Goal: Task Accomplishment & Management: Manage account settings

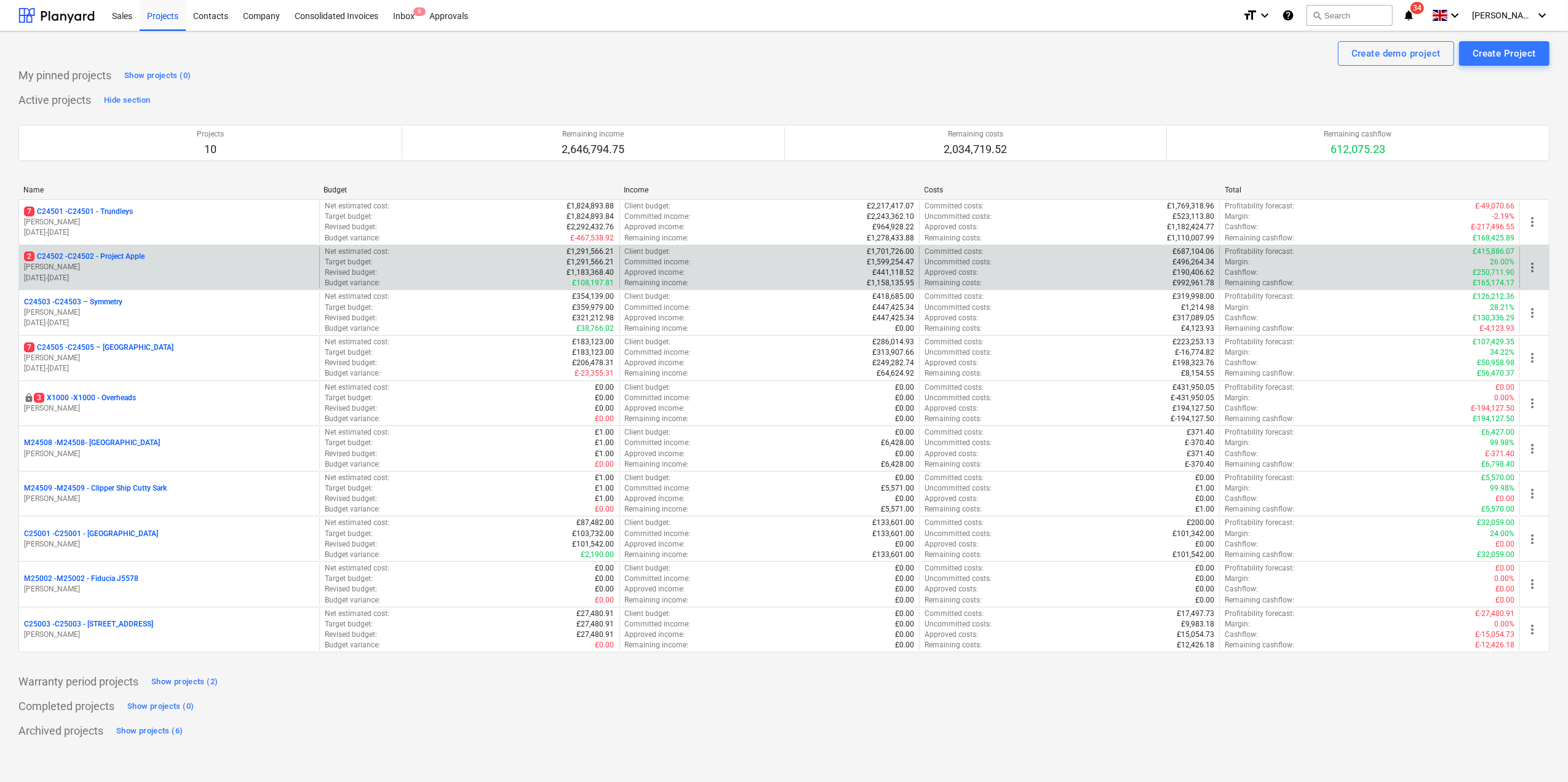
click at [126, 262] on p "2 C24502 - C24502 - Project Apple" at bounding box center [84, 257] width 121 height 10
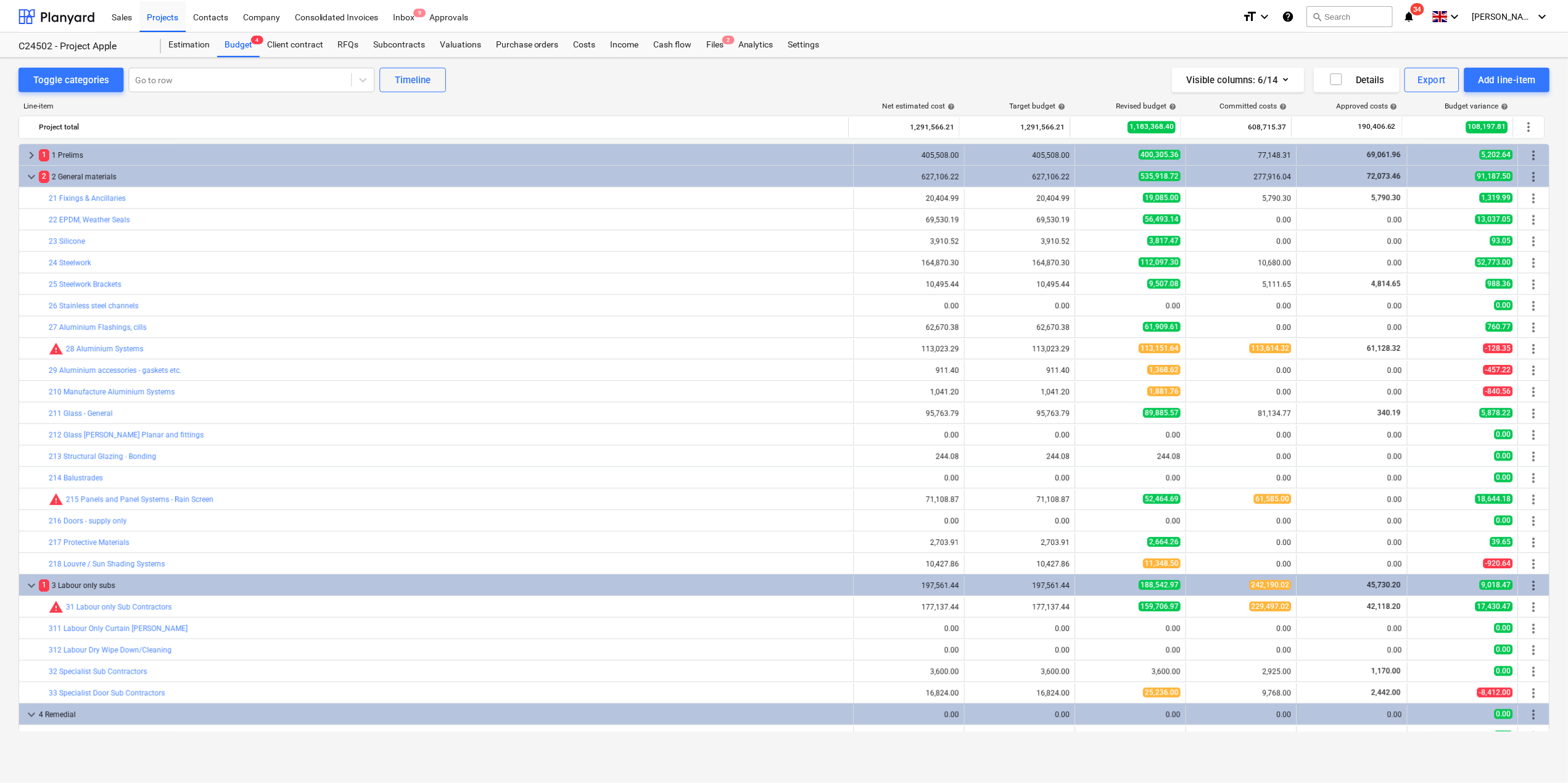
scroll to position [329, 0]
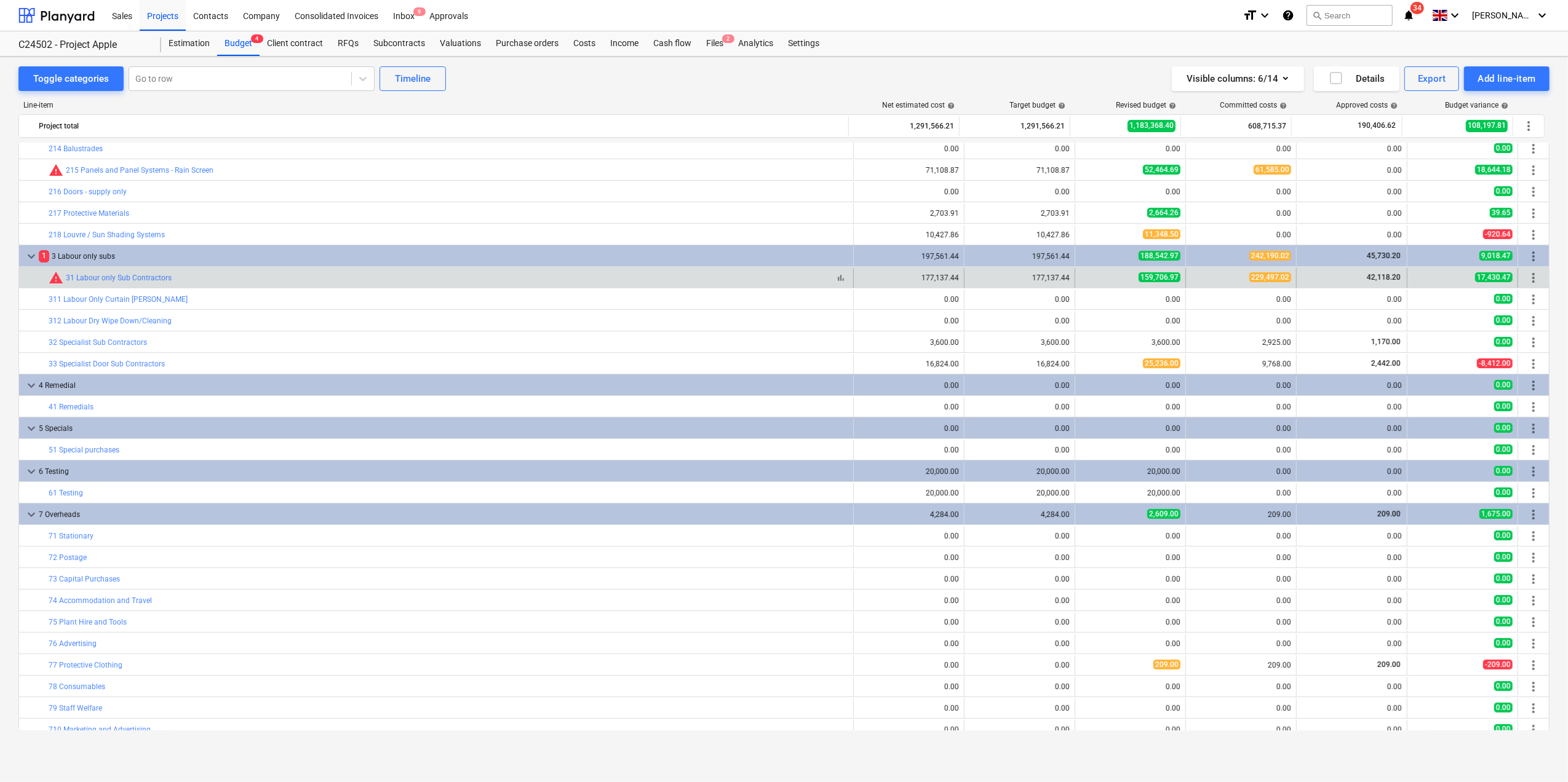
click at [385, 285] on div "bar_chart warning 31 Labour only Sub Contractors" at bounding box center [448, 277] width 799 height 15
click at [98, 281] on link "31 Labour only Sub Contractors" at bounding box center [119, 278] width 106 height 9
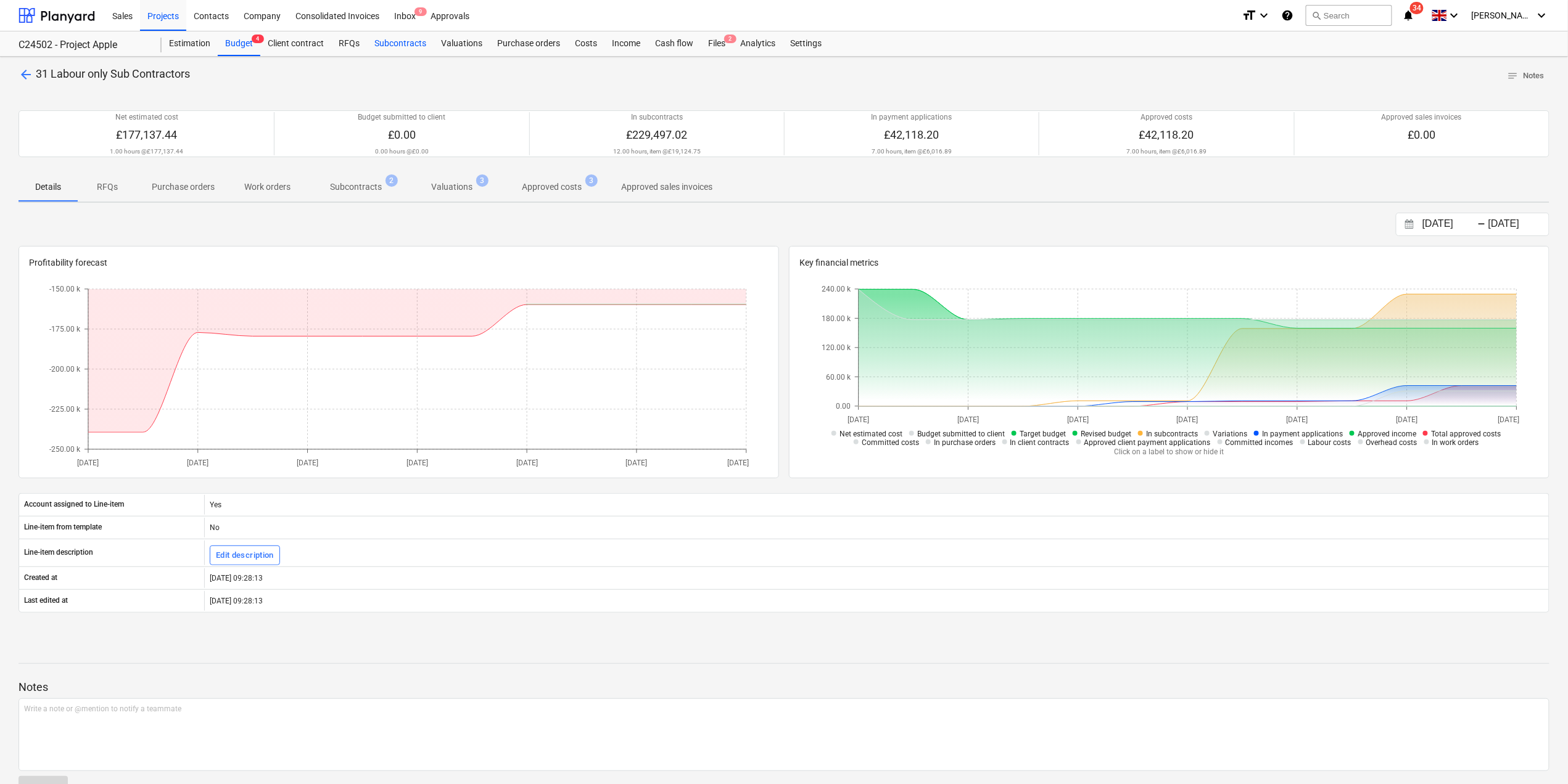
click at [389, 40] on div "Subcontracts" at bounding box center [401, 44] width 67 height 25
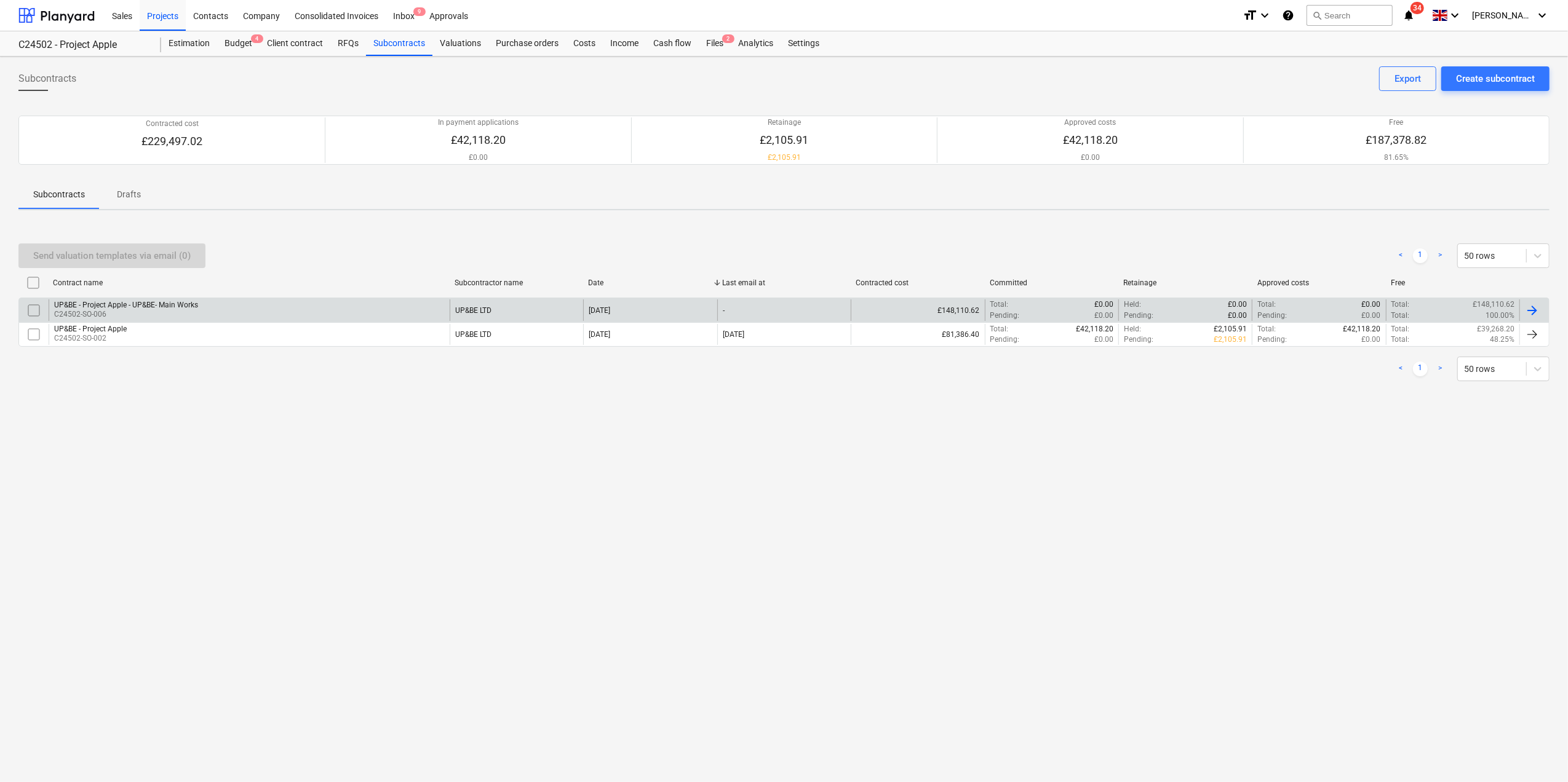
click at [463, 310] on div "UP&BE LTD" at bounding box center [473, 311] width 36 height 9
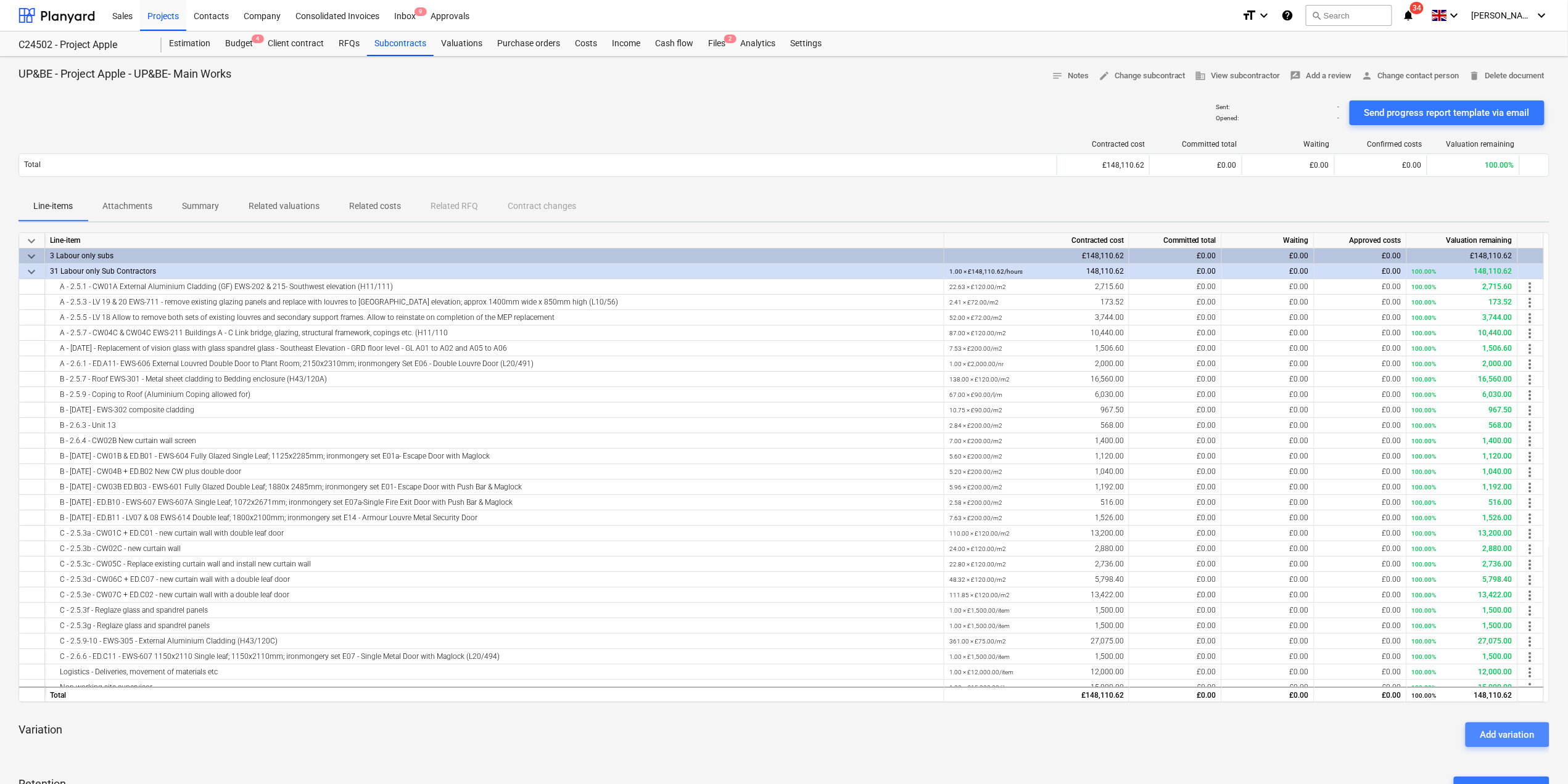
click at [1498, 733] on div "Add variation" at bounding box center [1507, 734] width 54 height 16
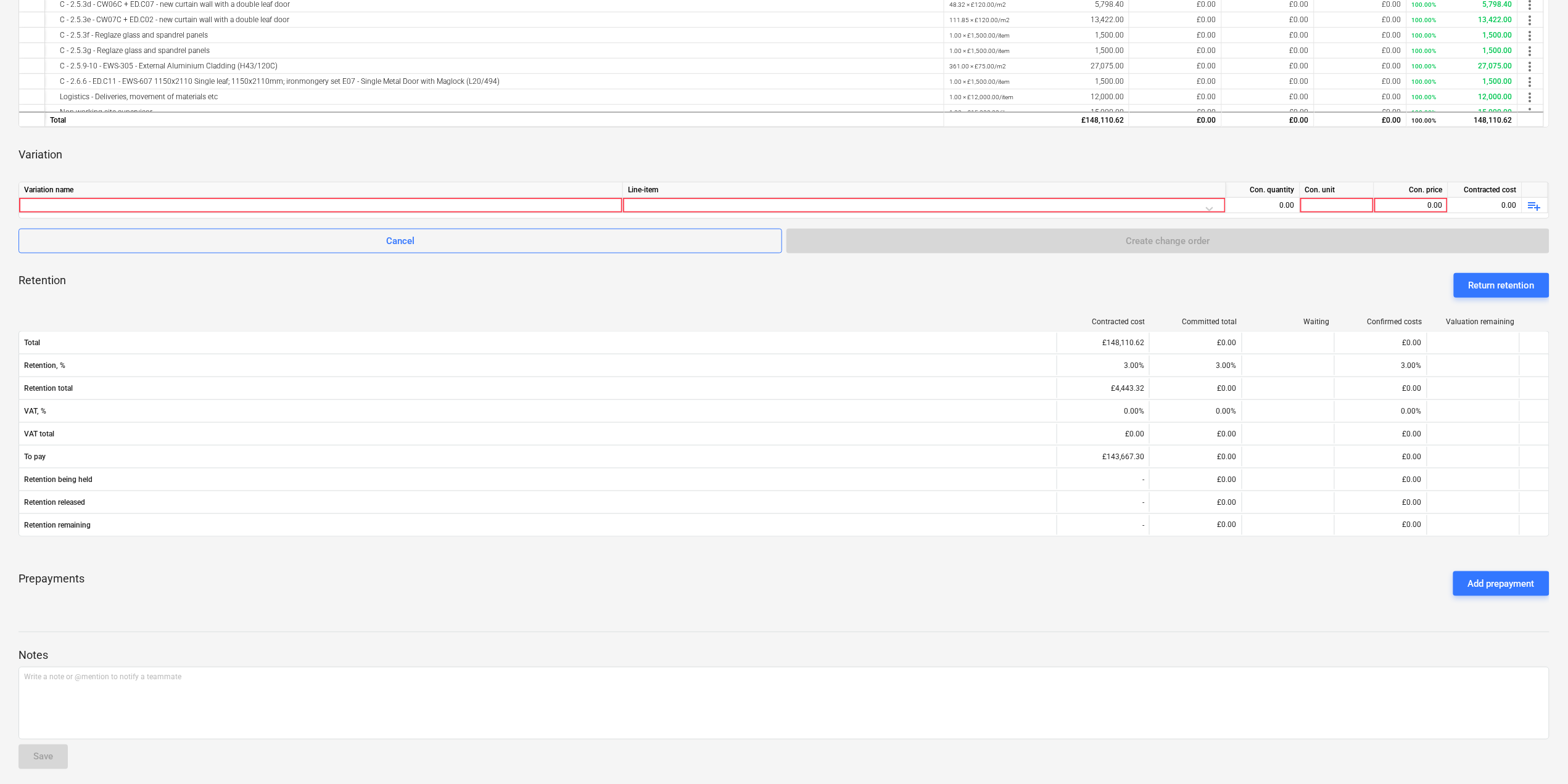
scroll to position [493, 0]
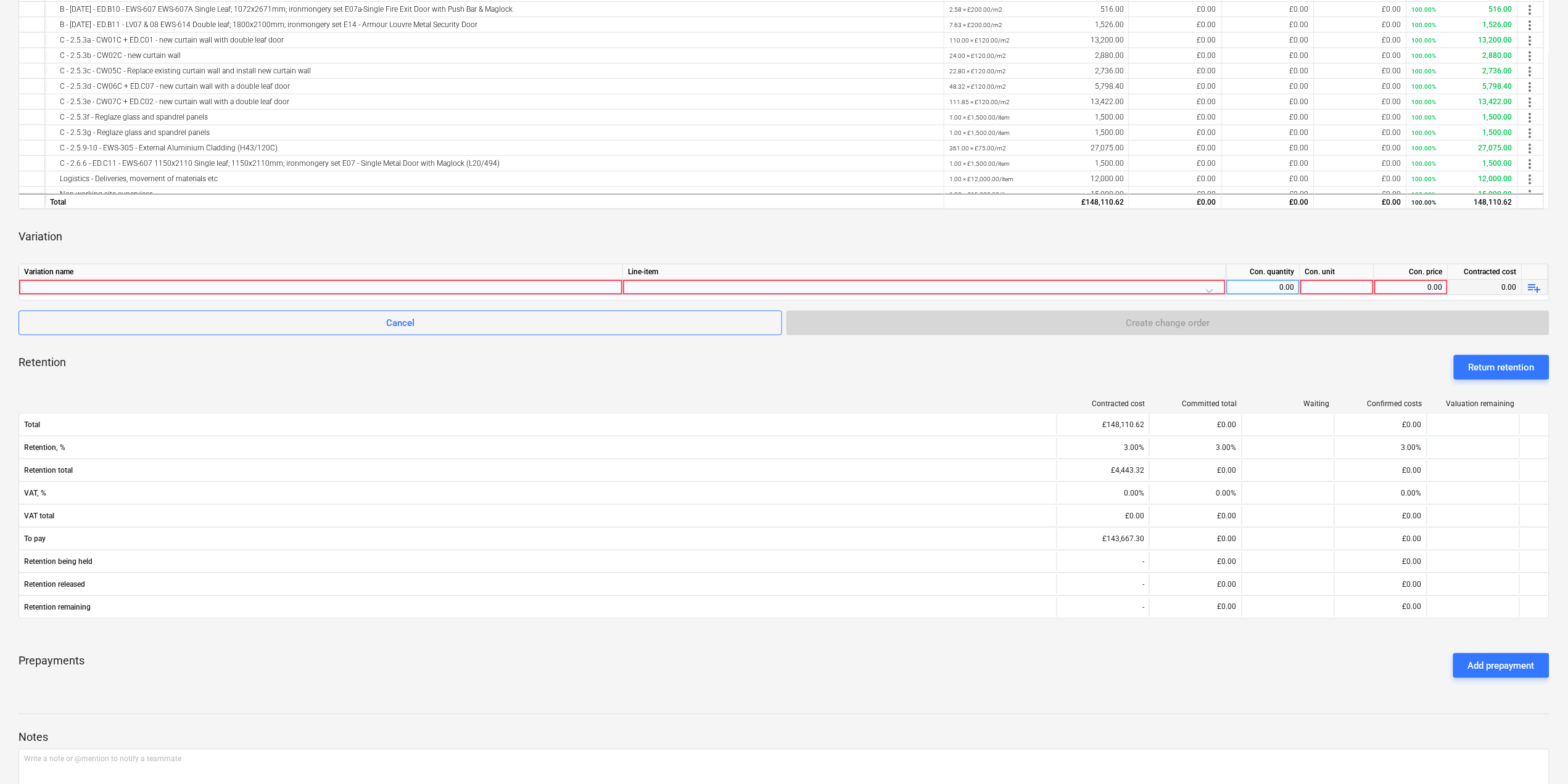
click at [295, 292] on div at bounding box center [320, 286] width 593 height 15
type input "Correction to order"
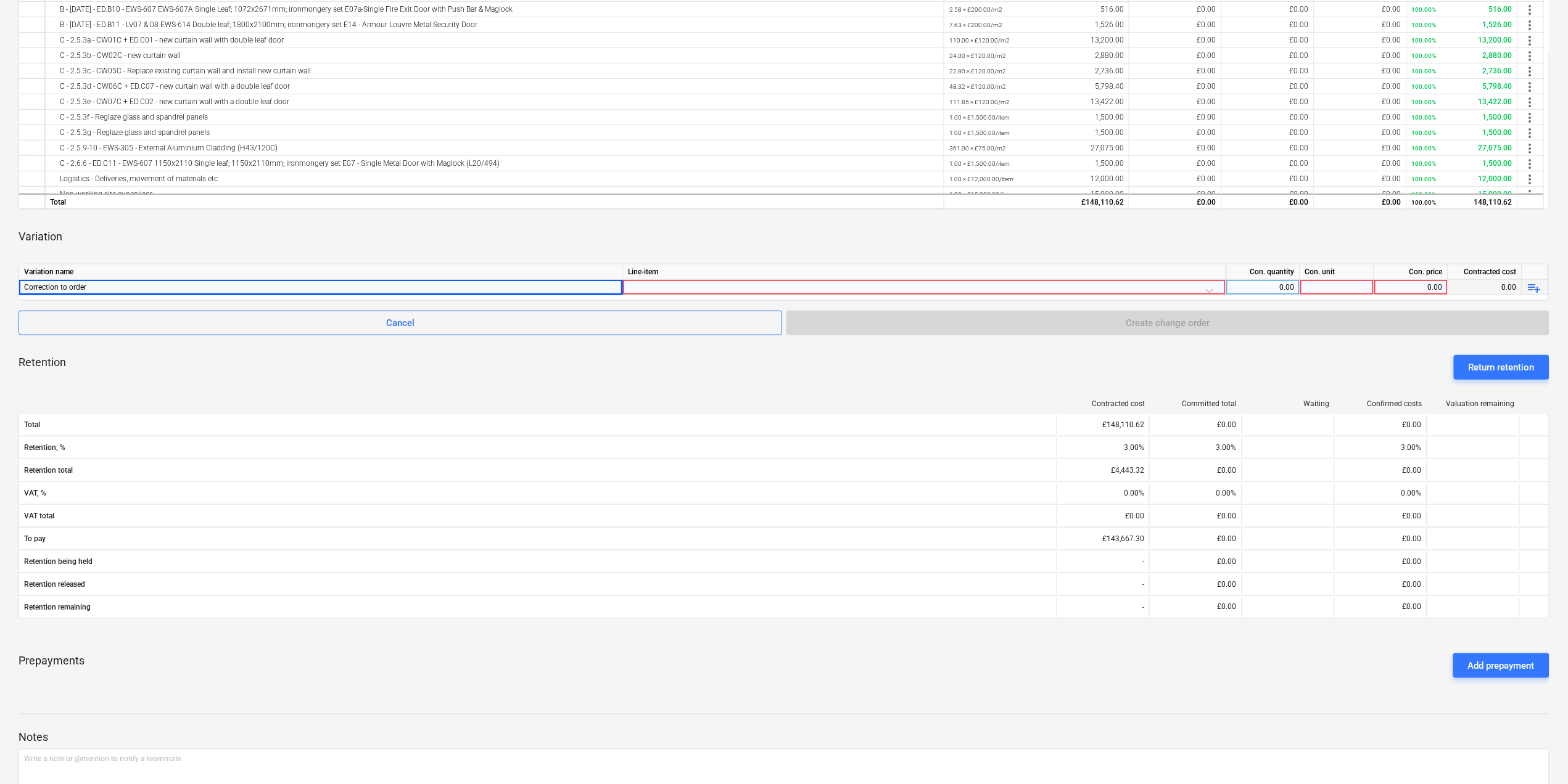
click at [1193, 289] on div at bounding box center [924, 290] width 593 height 21
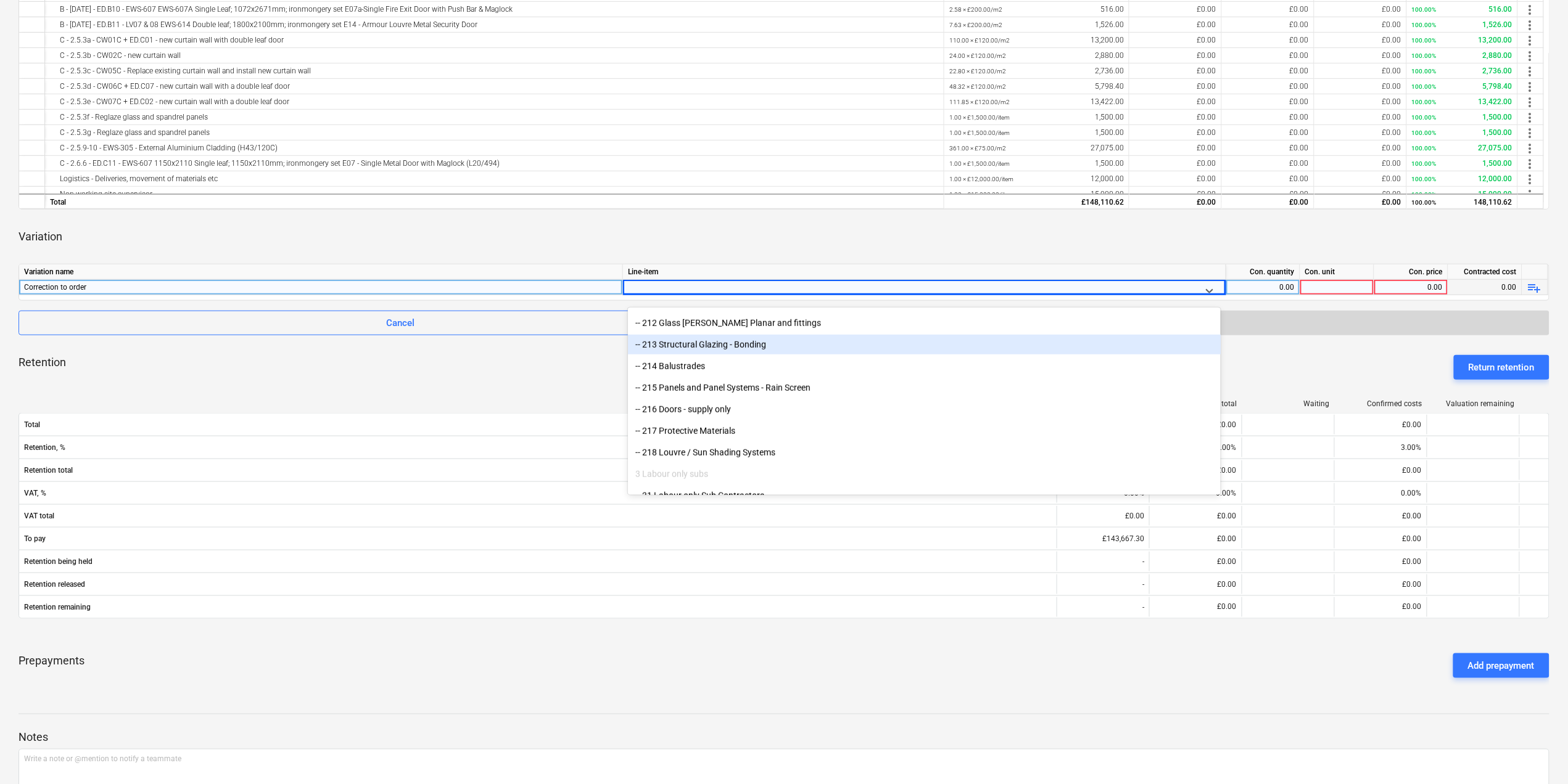
scroll to position [657, 0]
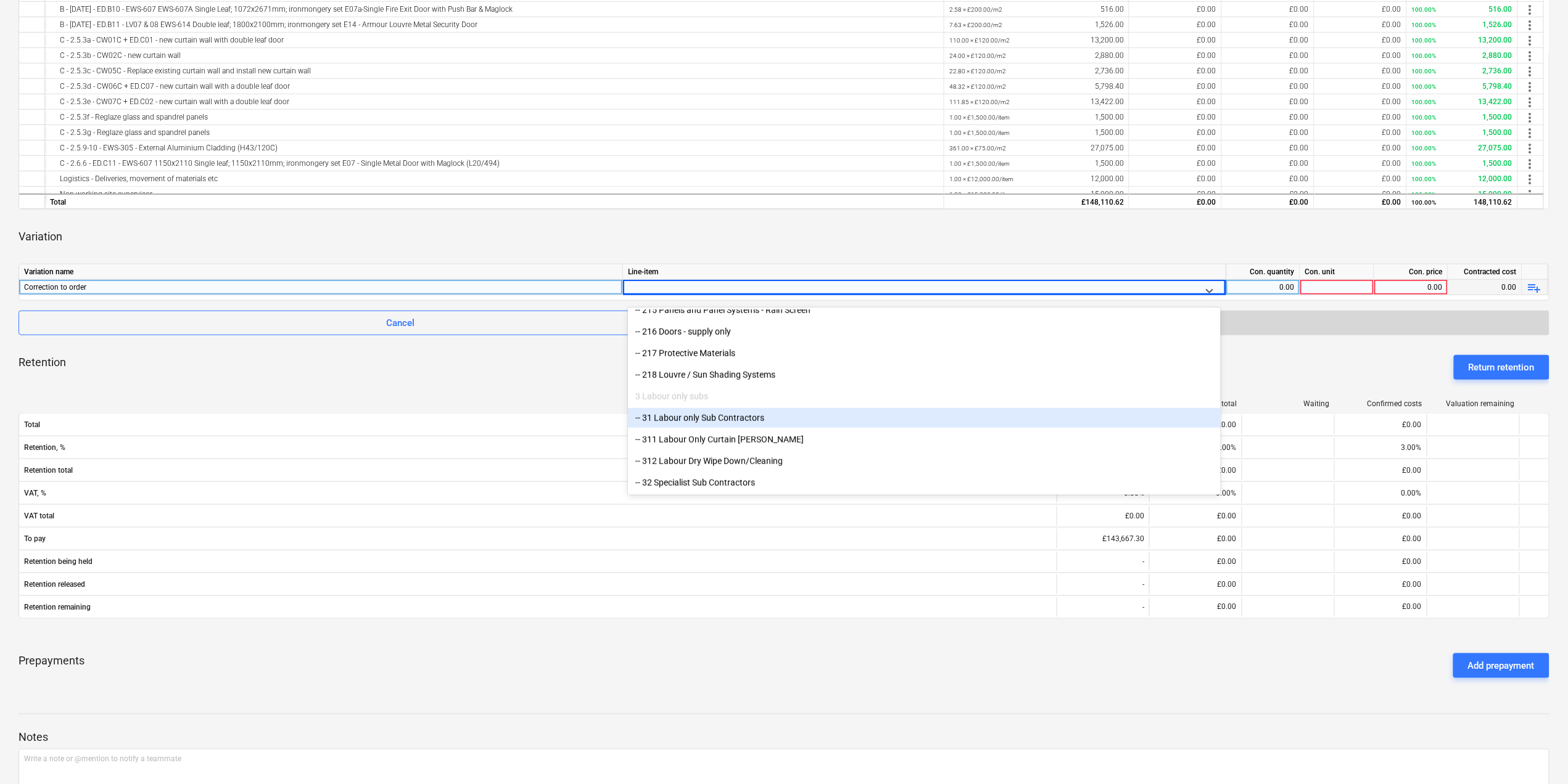
click at [699, 415] on div "-- 31 Labour only Sub Contractors" at bounding box center [924, 418] width 593 height 20
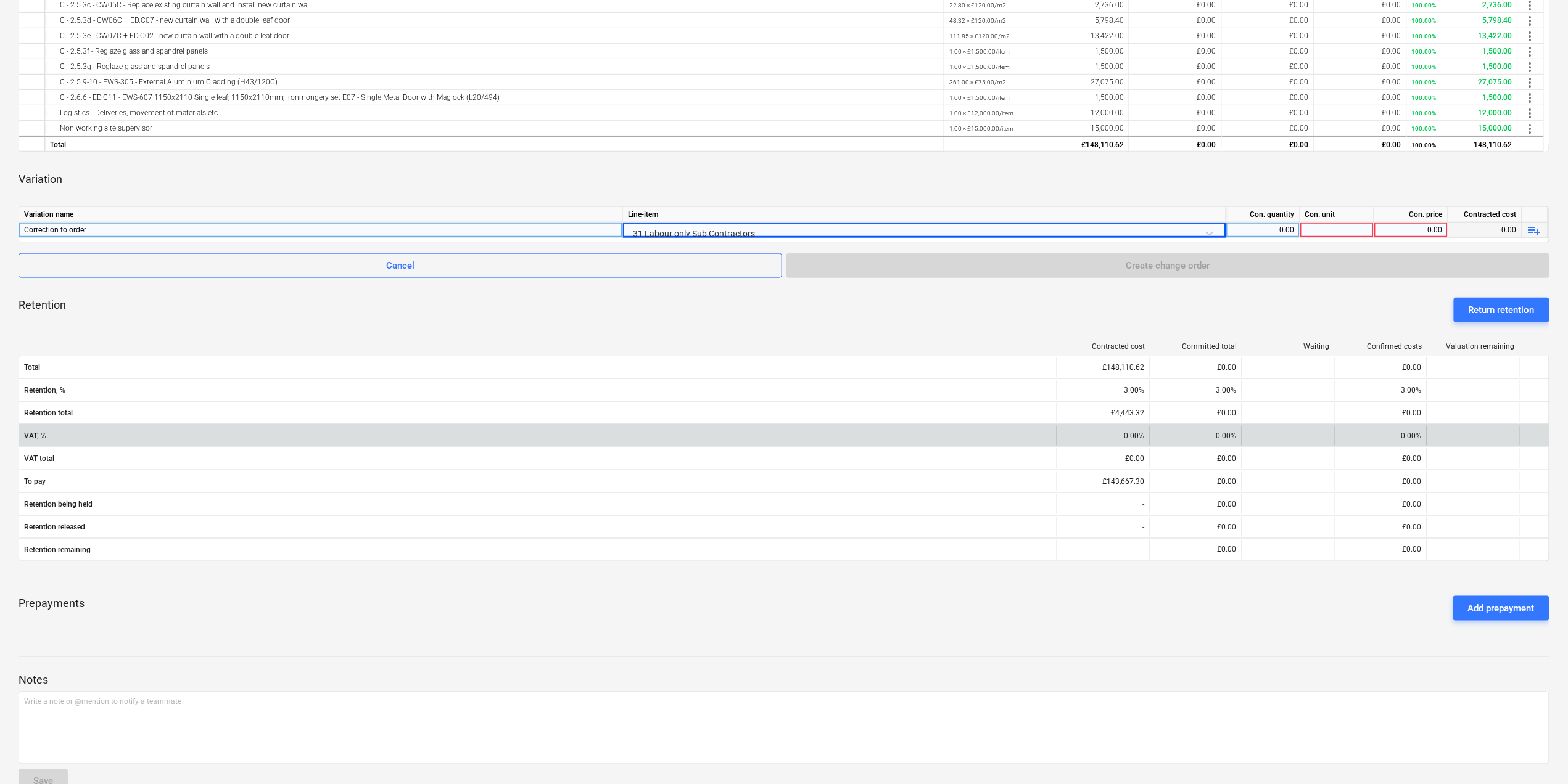
scroll to position [576, 0]
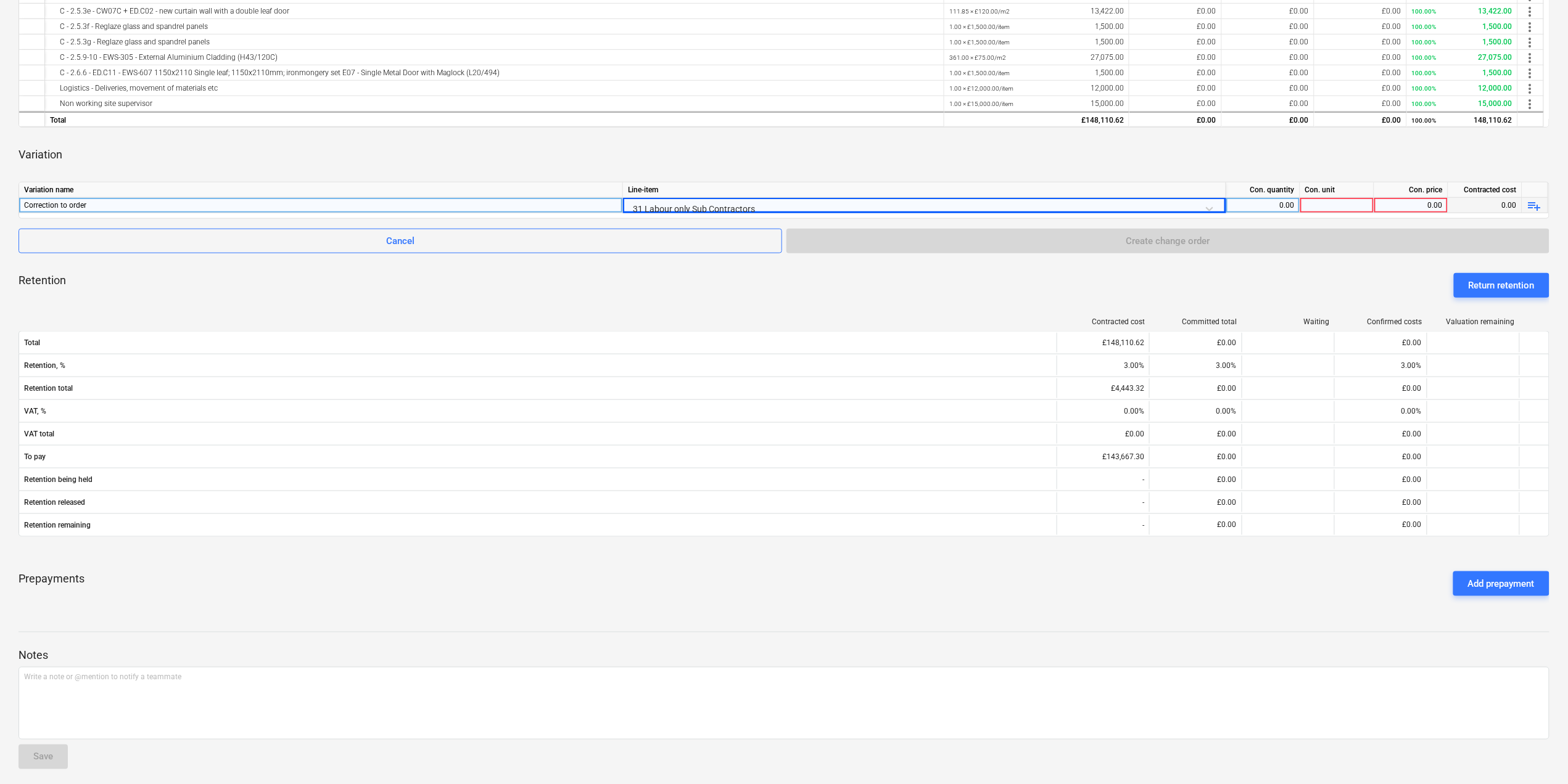
click at [1281, 205] on div "0.00" at bounding box center [1262, 206] width 64 height 15
type input "1"
click at [1359, 206] on div at bounding box center [1337, 206] width 74 height 15
type input "item"
click at [1404, 198] on div "Con. price" at bounding box center [1411, 190] width 74 height 15
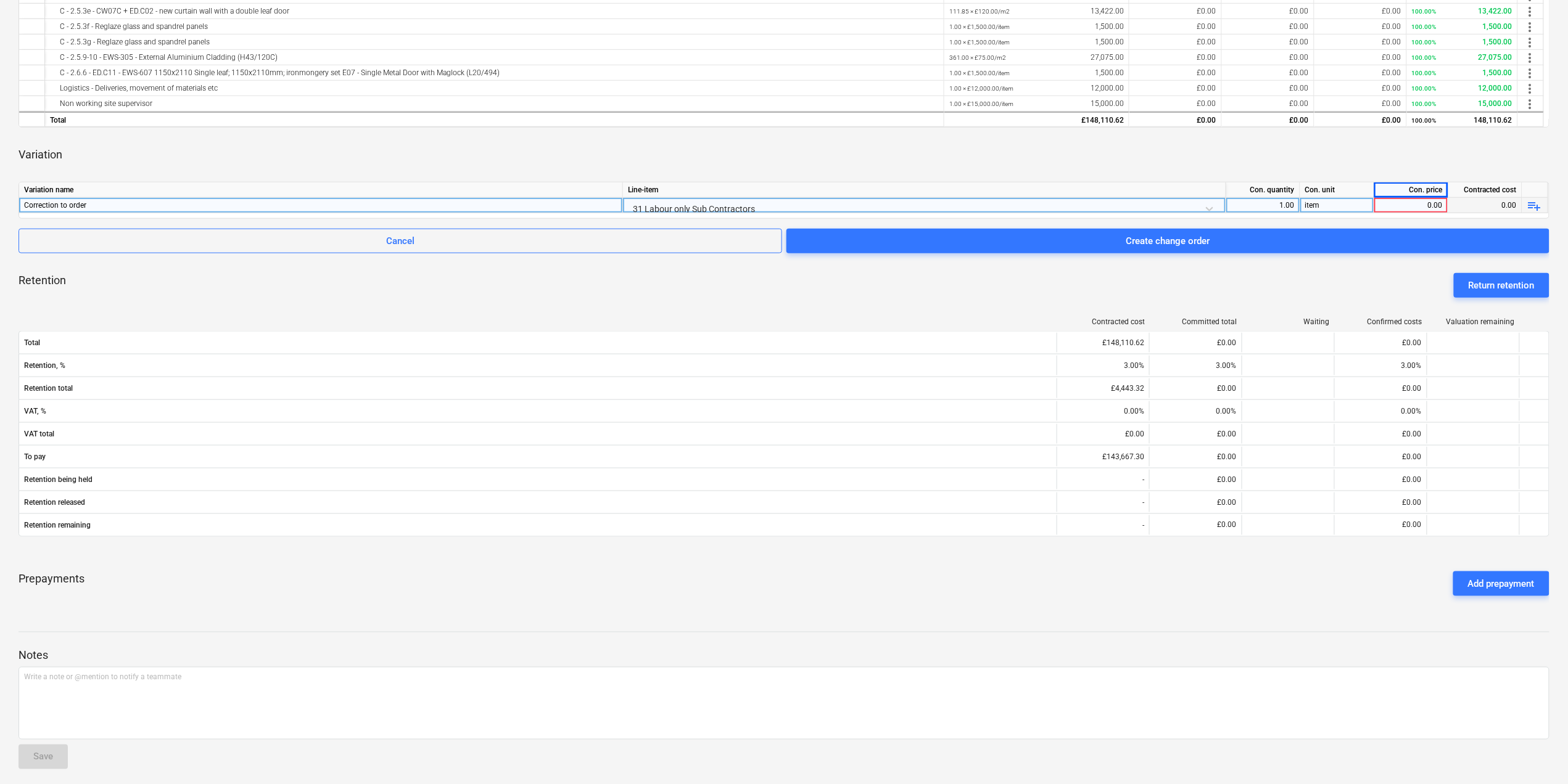
click at [1388, 208] on div "0.00" at bounding box center [1411, 206] width 64 height 15
type input "-"
click at [1277, 209] on div "1.00" at bounding box center [1262, 206] width 64 height 15
click at [1421, 205] on div "0.00" at bounding box center [1411, 206] width 64 height 15
type input "-81386.40"
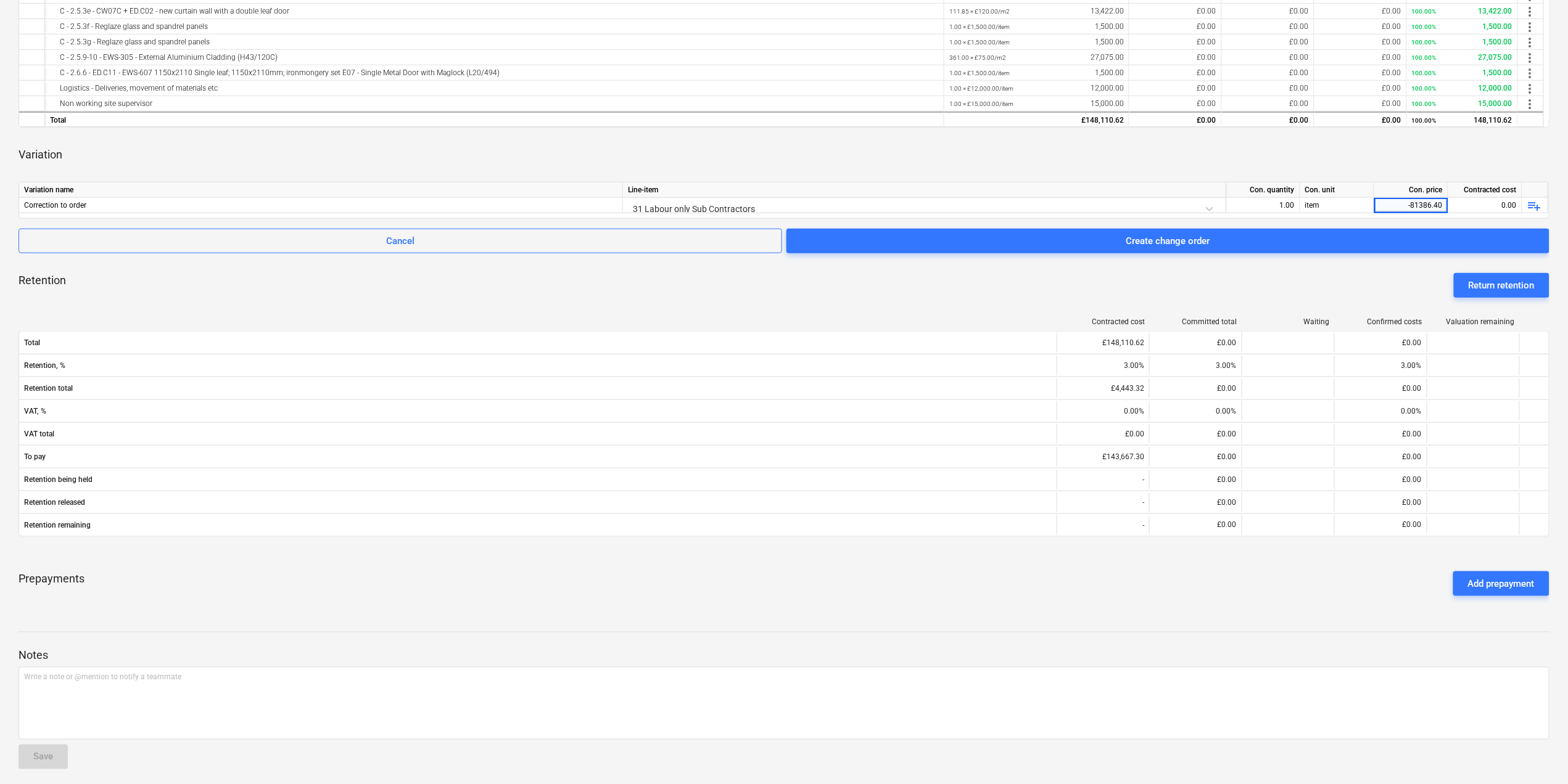
click at [1274, 139] on div "Variation" at bounding box center [784, 154] width 1531 height 34
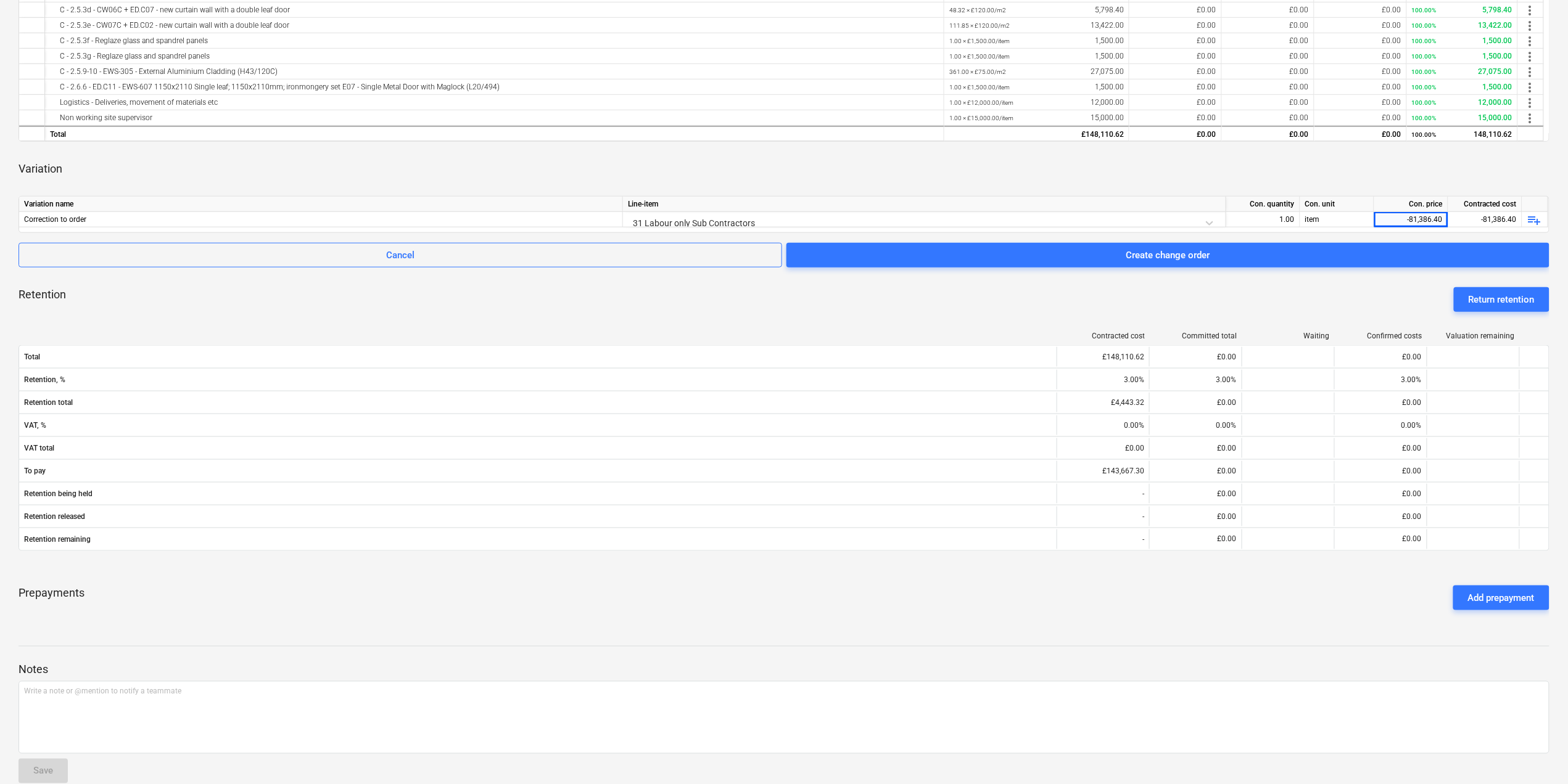
scroll to position [583, 0]
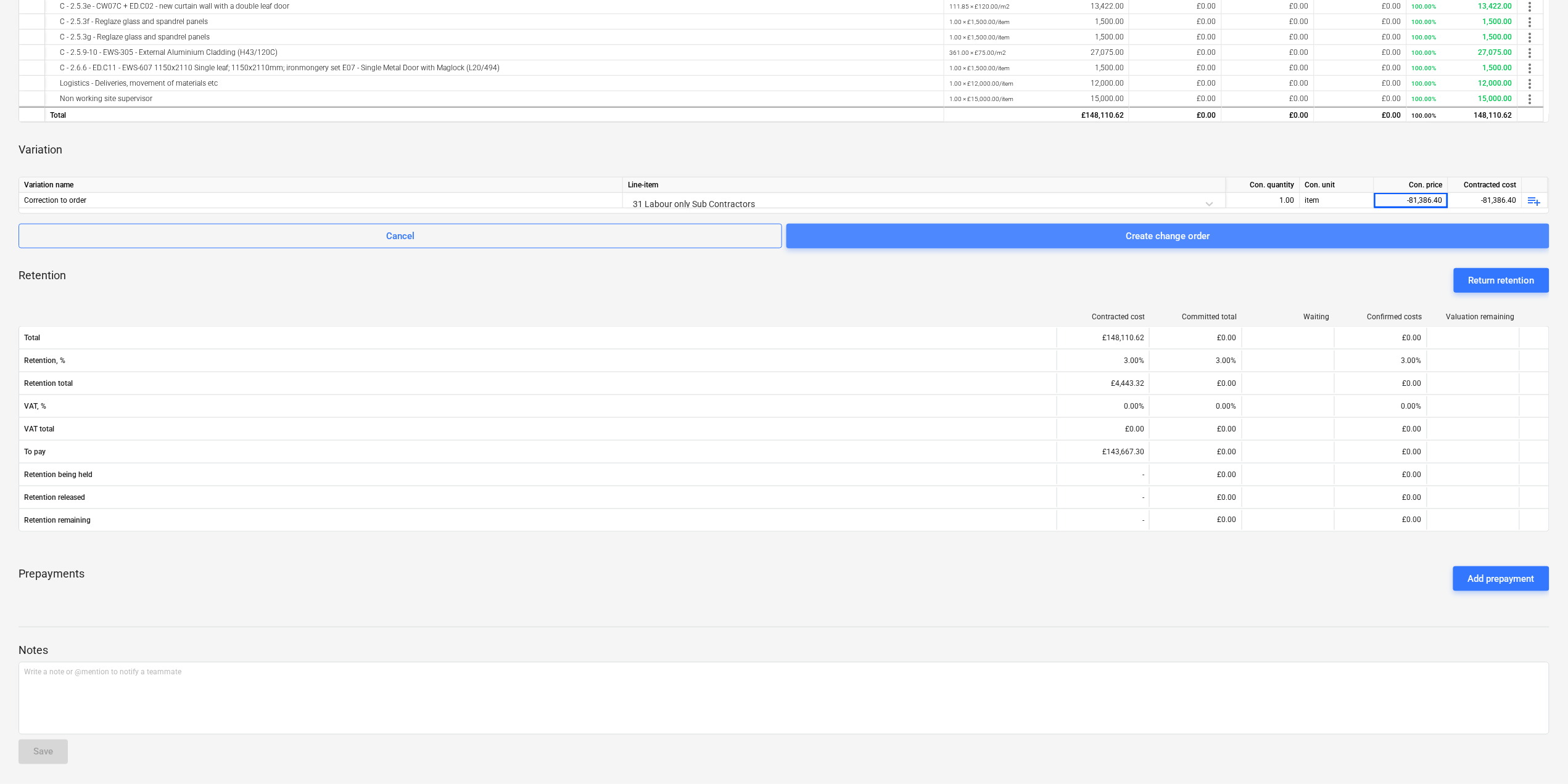
click at [1167, 232] on div "Create change order" at bounding box center [1168, 236] width 84 height 16
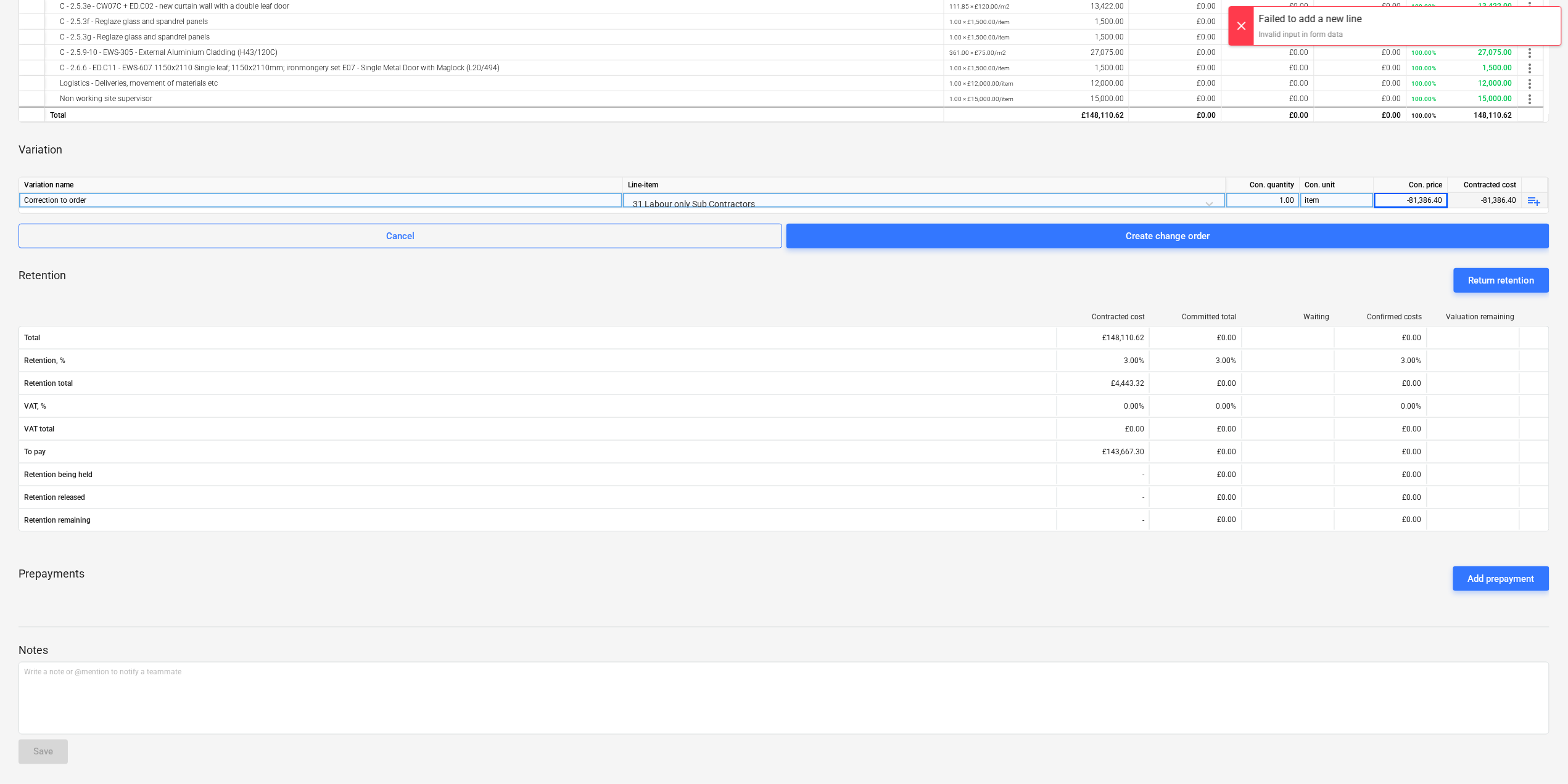
click at [1411, 193] on div "-81,386.40" at bounding box center [1411, 201] width 64 height 15
click at [1275, 195] on div "1.00" at bounding box center [1262, 201] width 64 height 15
type input "-1"
click at [1410, 198] on div "0.00" at bounding box center [1411, 201] width 64 height 15
type input "81386.40"
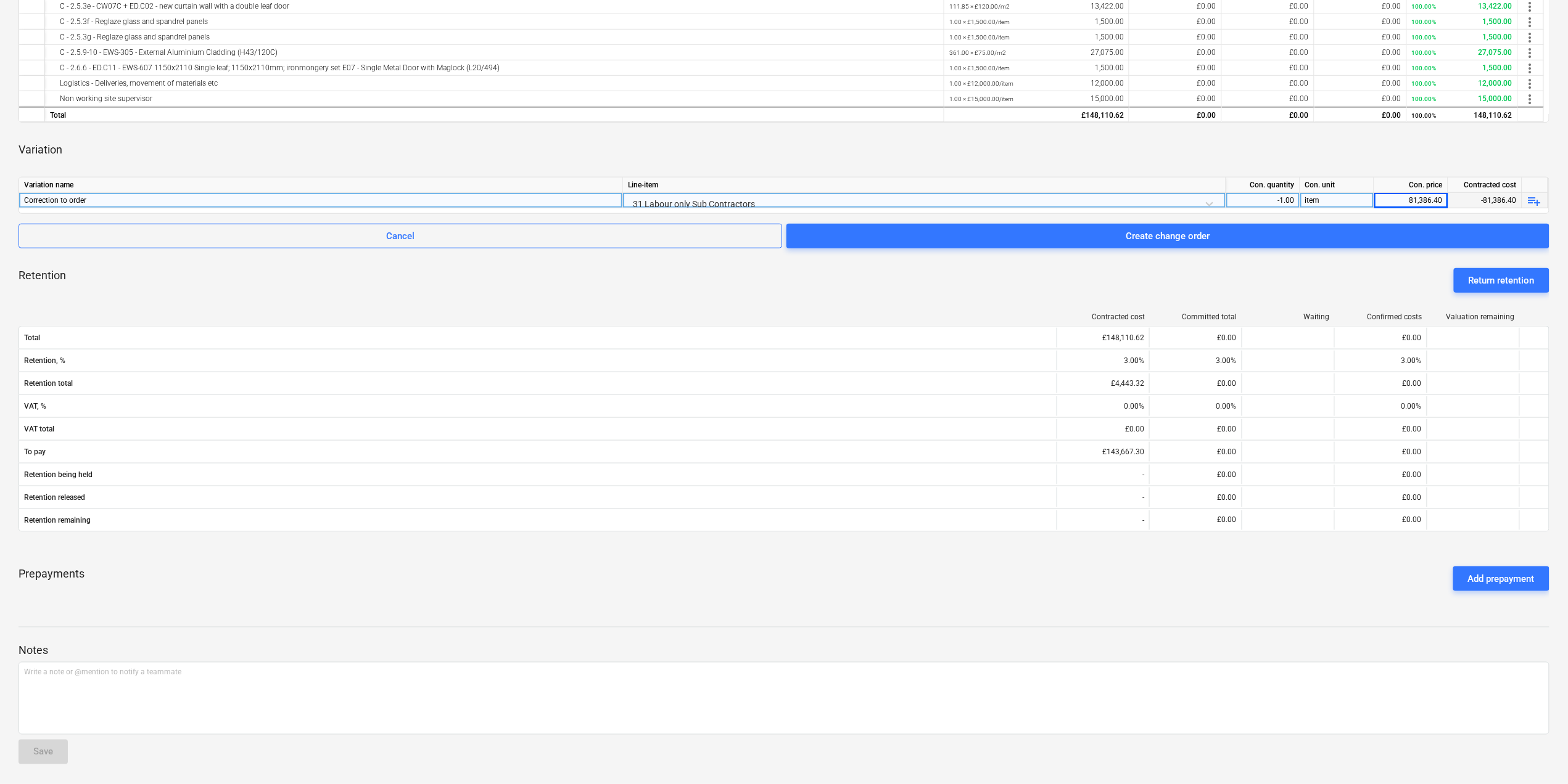
click at [1226, 134] on div "Variation" at bounding box center [784, 150] width 1531 height 34
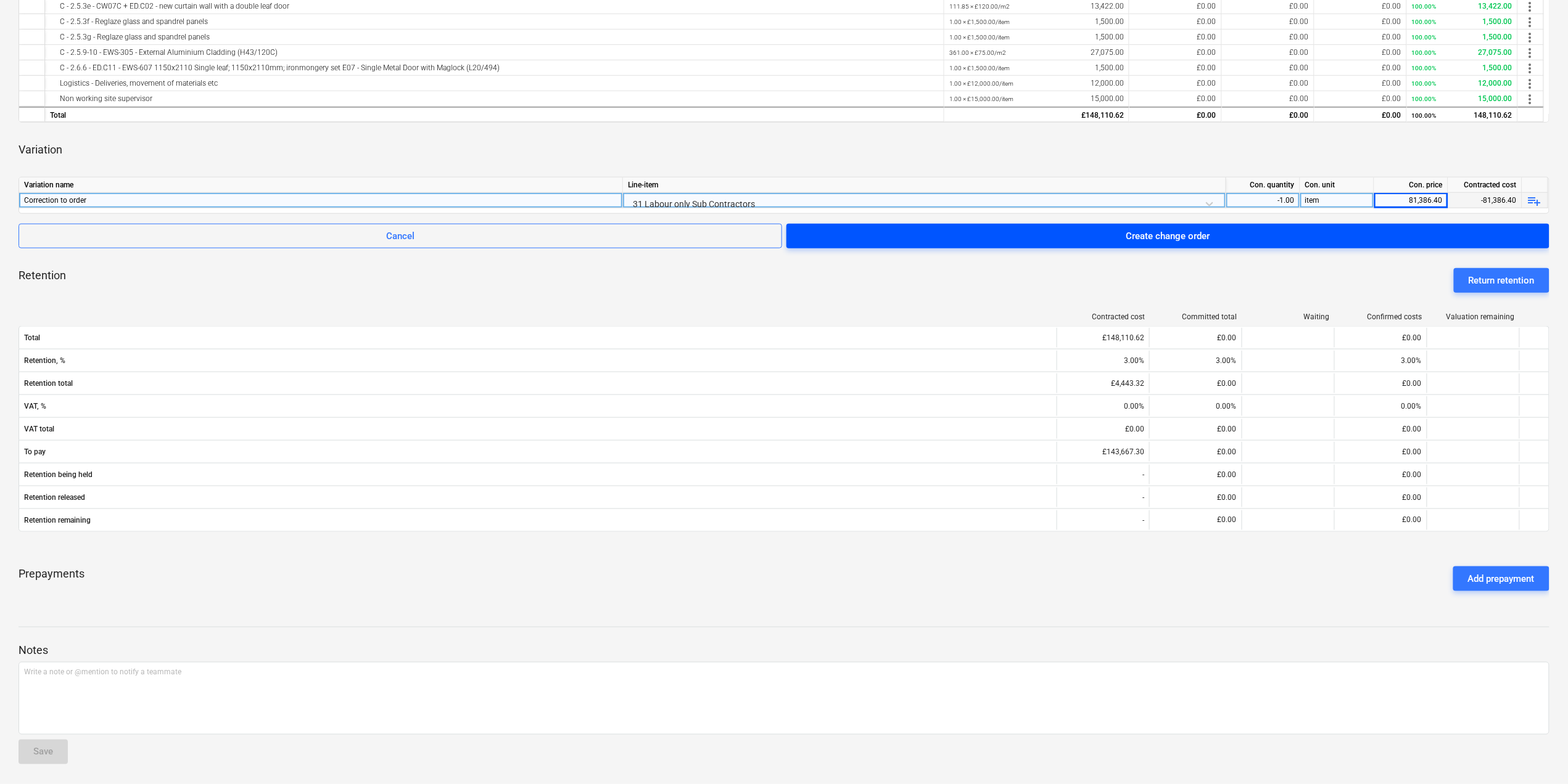
click at [1152, 231] on div "Create change order" at bounding box center [1168, 236] width 84 height 16
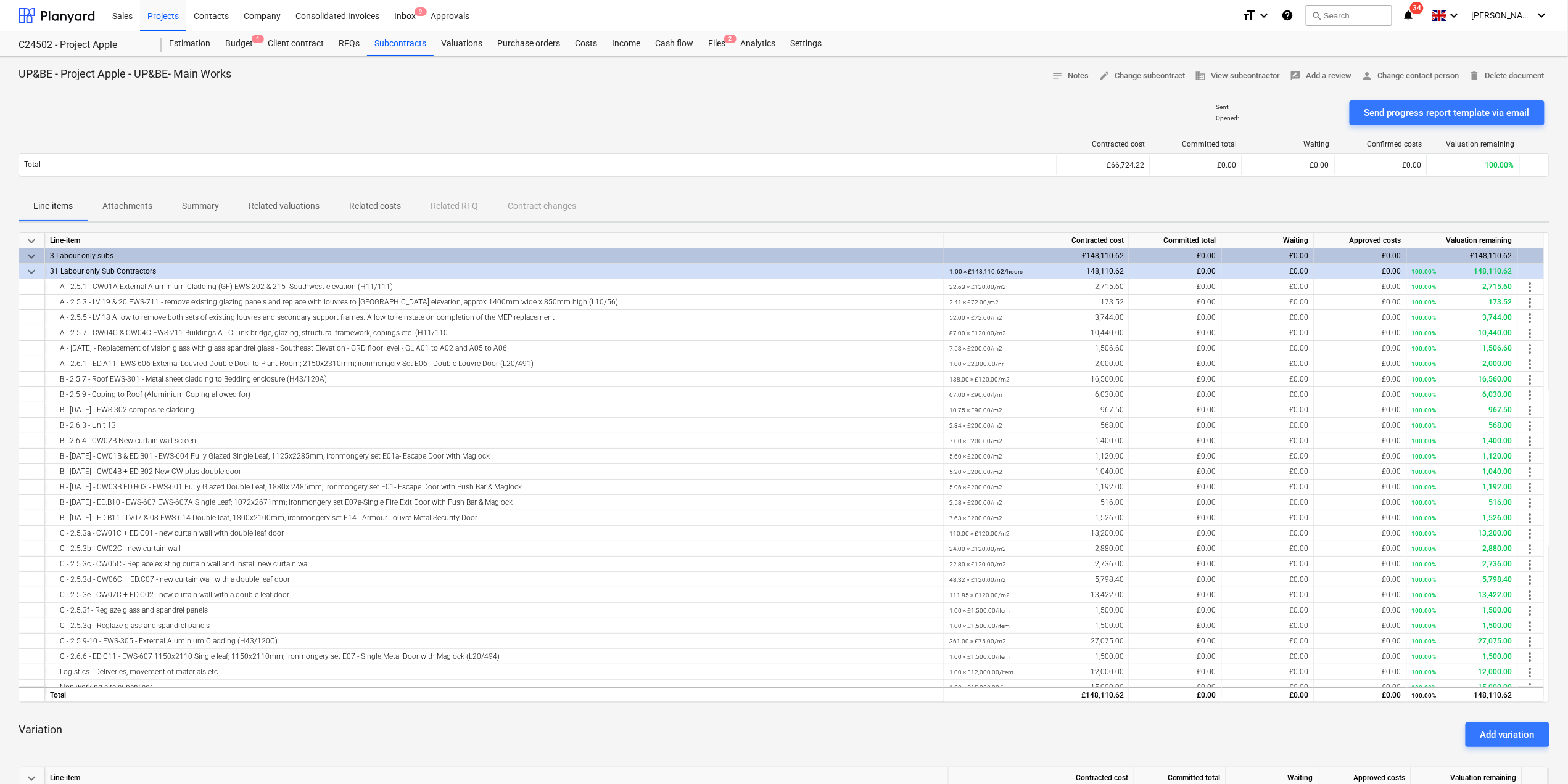
click at [80, 38] on div "C24502 - Project Apple C24502 - Project Apple" at bounding box center [90, 44] width 143 height 25
click at [80, 39] on div "C24502 - Project Apple" at bounding box center [82, 45] width 128 height 13
click at [82, 47] on div "C24502 - Project Apple" at bounding box center [82, 45] width 128 height 13
click at [94, 38] on div "C24502 - Project Apple C24502 - Project Apple" at bounding box center [90, 44] width 143 height 25
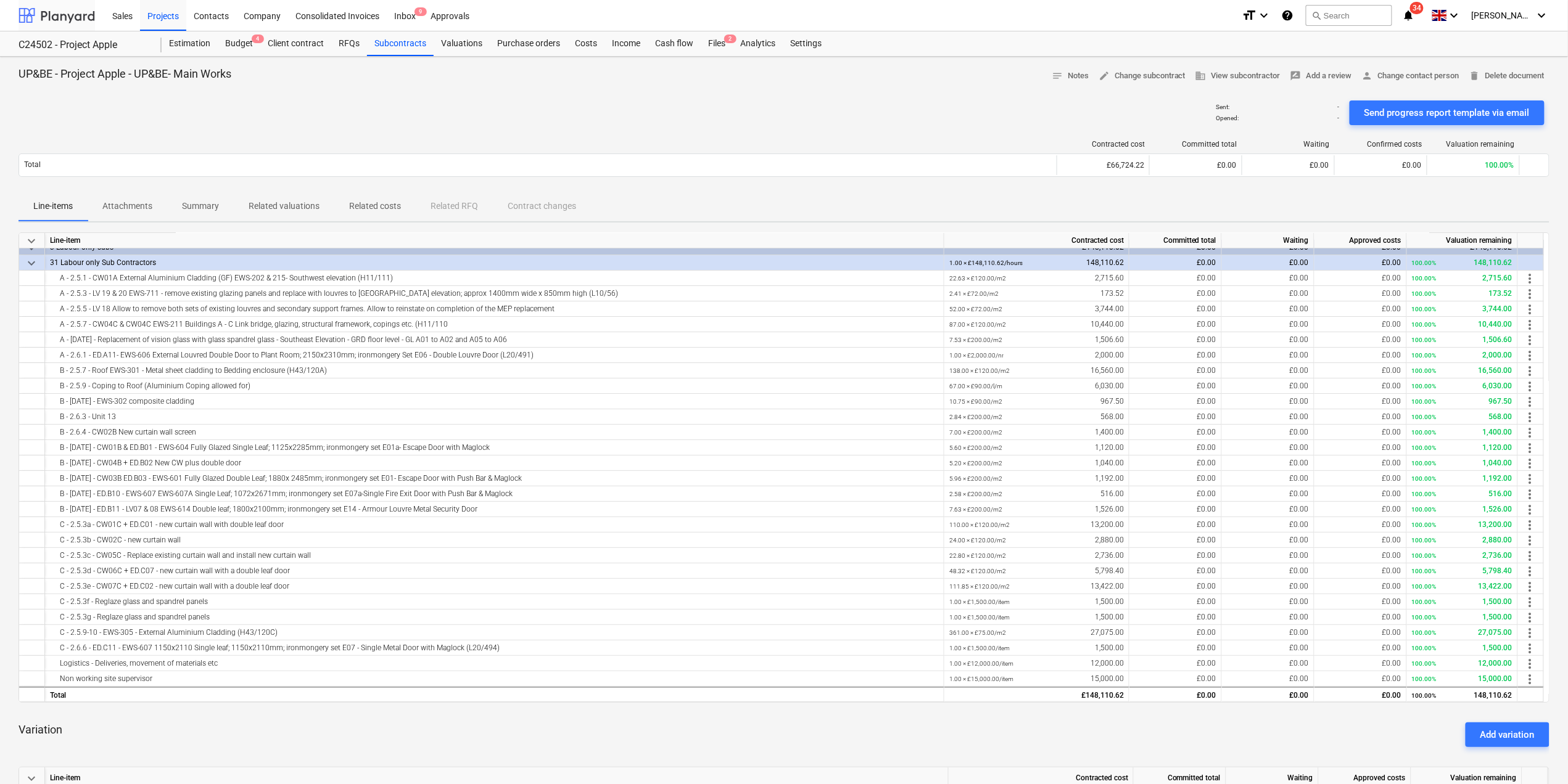
click at [53, 15] on div at bounding box center [57, 15] width 76 height 31
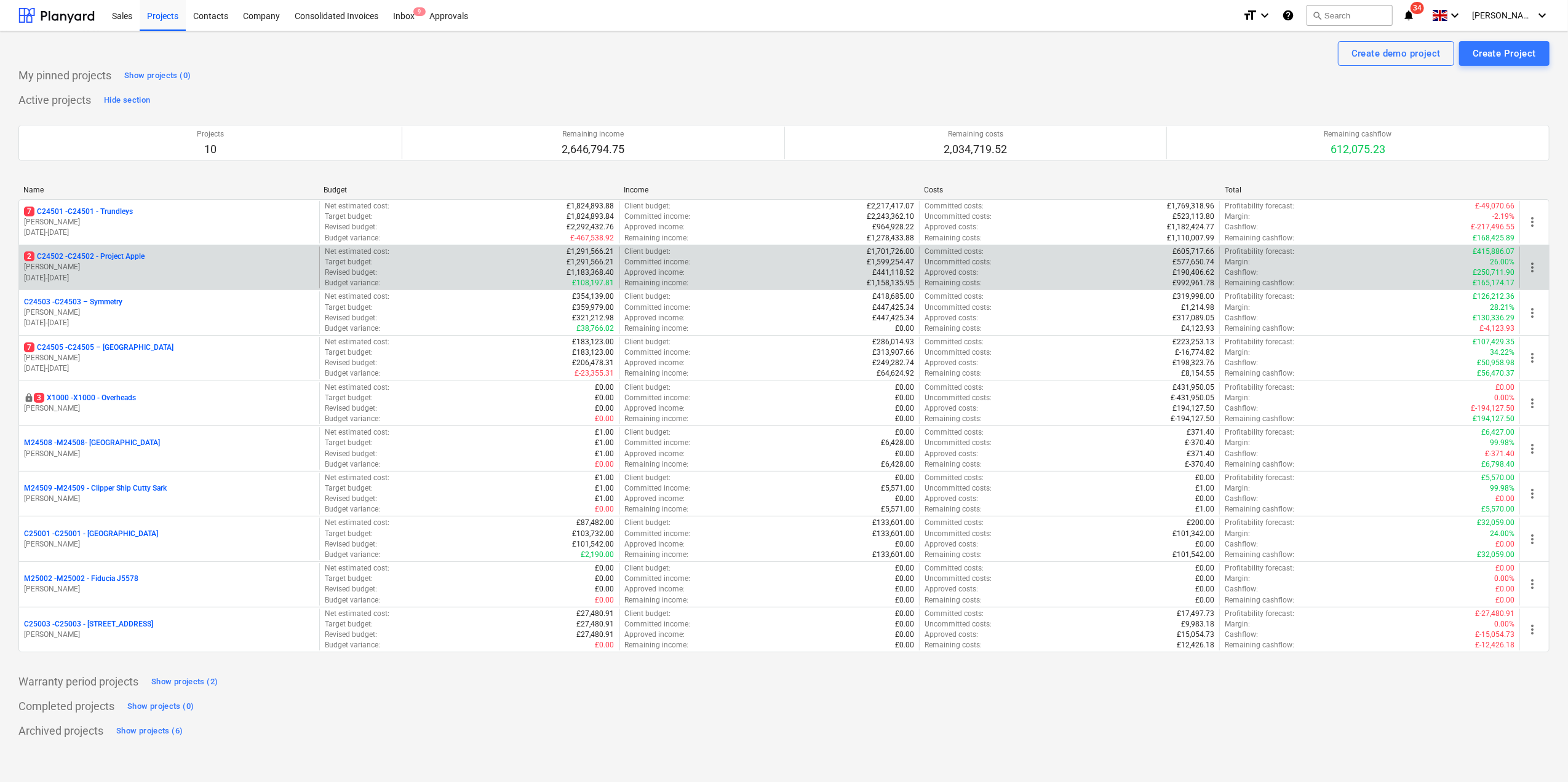
click at [110, 256] on p "2 C24502 - C24502 - Project Apple" at bounding box center [84, 257] width 121 height 10
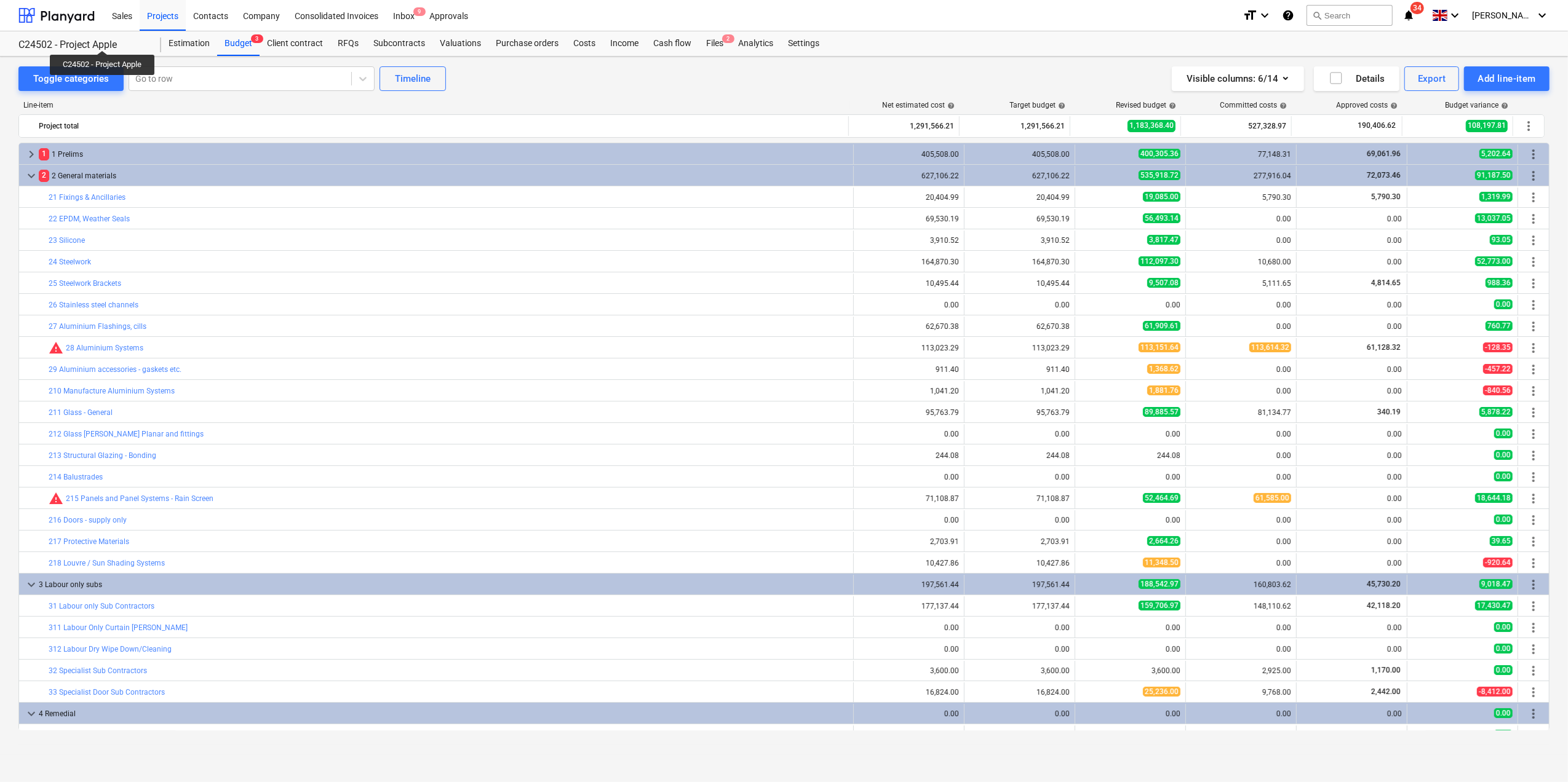
click at [102, 39] on div "C24502 - Project Apple" at bounding box center [82, 44] width 128 height 13
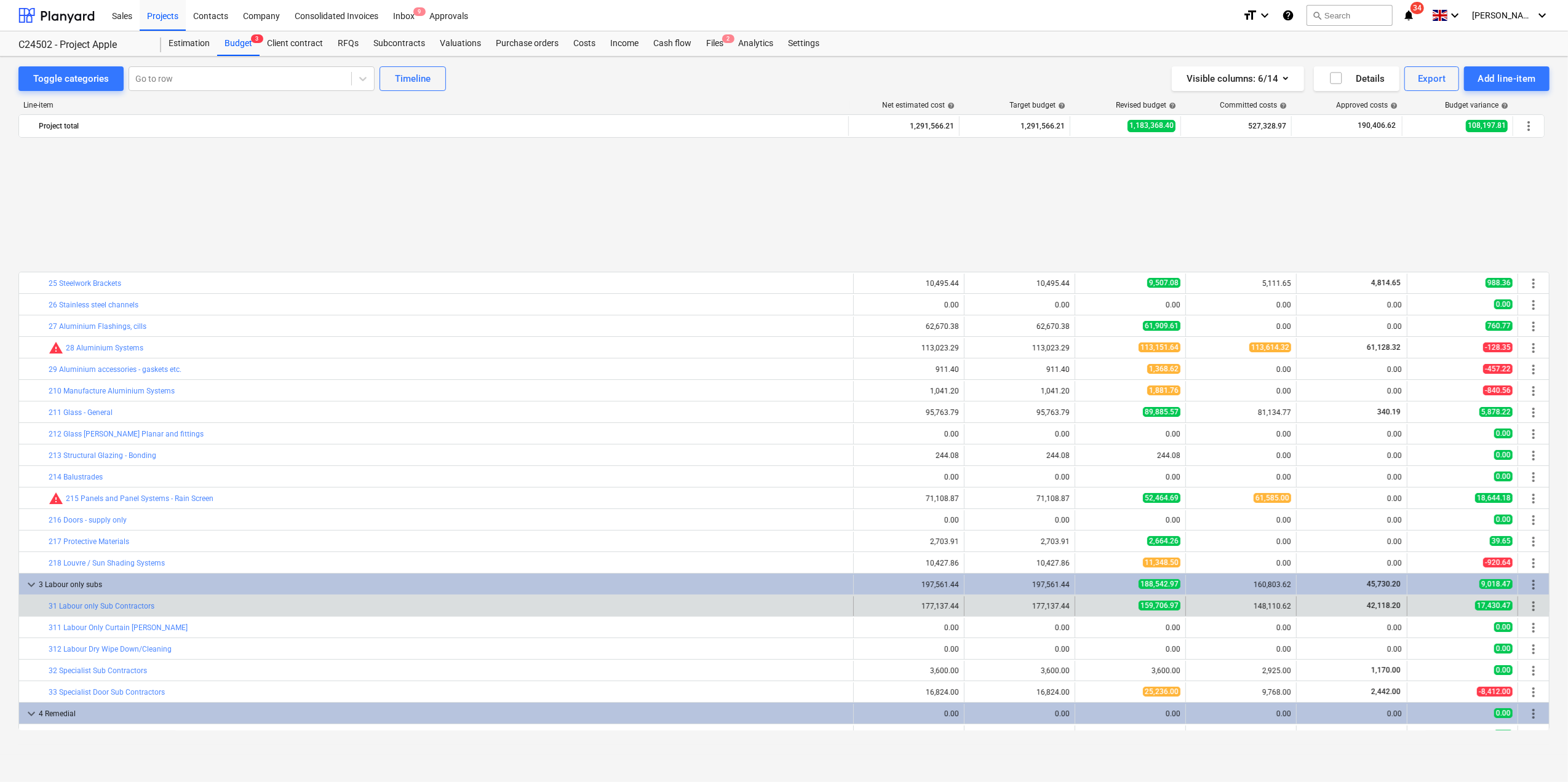
scroll to position [163, 0]
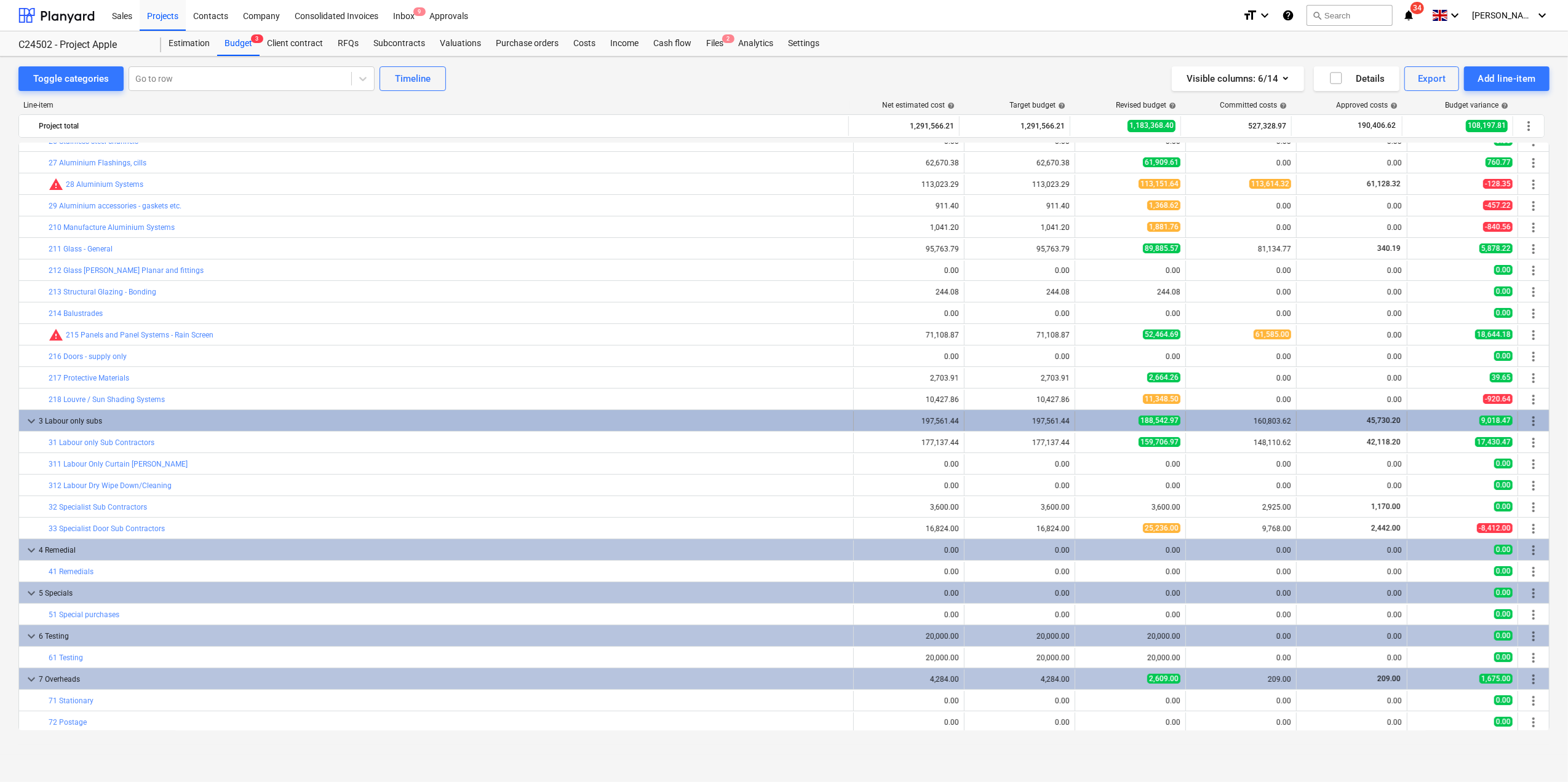
click at [959, 426] on div "197,561.44" at bounding box center [908, 421] width 110 height 20
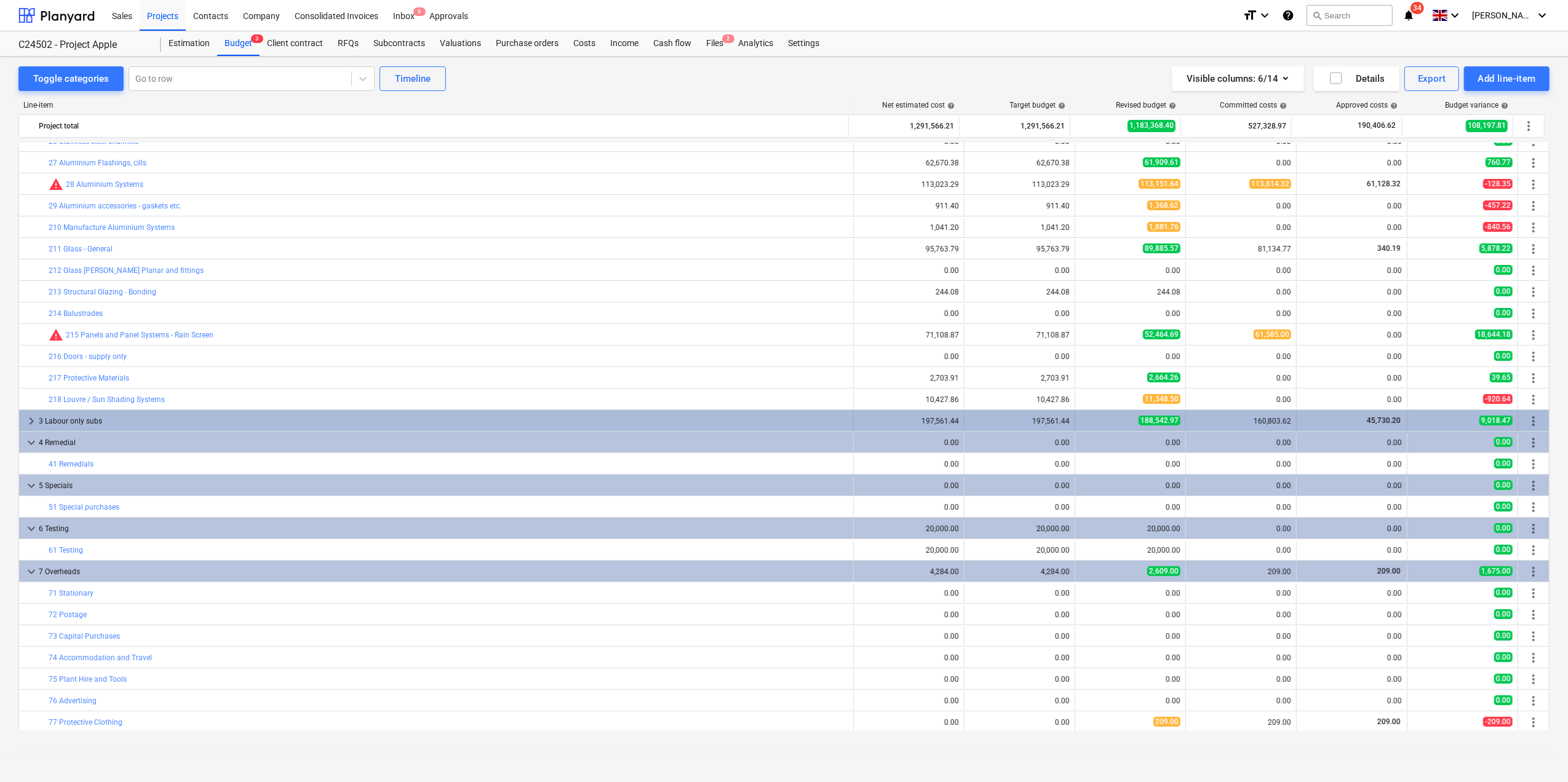
click at [1241, 421] on div "160,803.62" at bounding box center [1240, 421] width 100 height 9
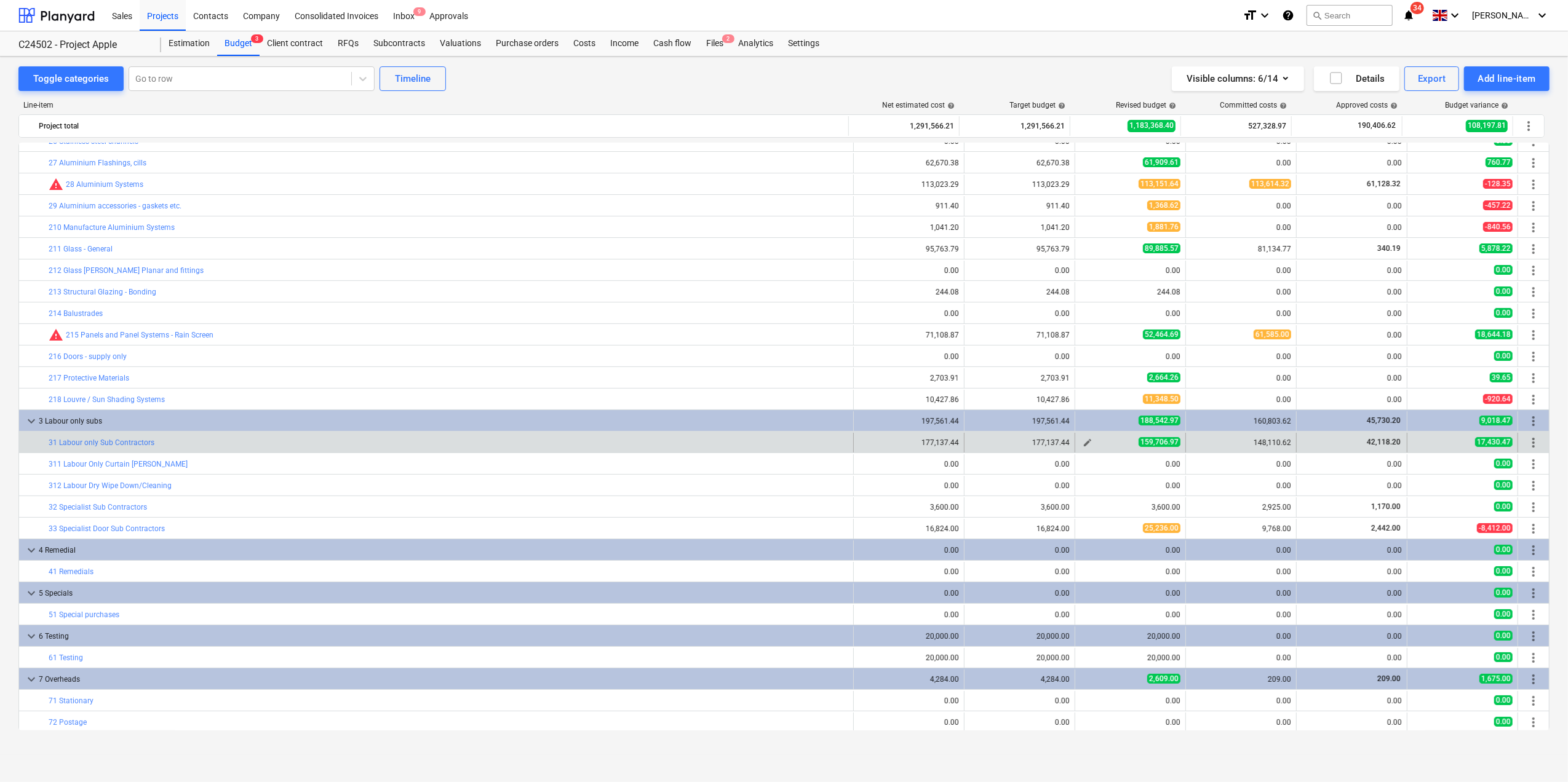
click at [1143, 444] on span "159,706.97" at bounding box center [1159, 441] width 42 height 9
click at [1226, 449] on div "148,110.62" at bounding box center [1240, 442] width 100 height 20
